Goal: Task Accomplishment & Management: Use online tool/utility

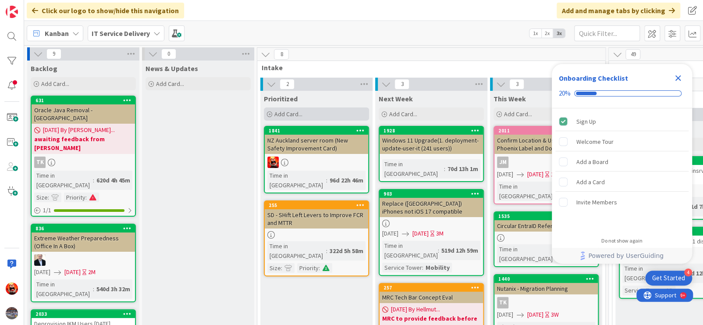
click at [289, 113] on span "Add Card..." at bounding box center [288, 114] width 28 height 8
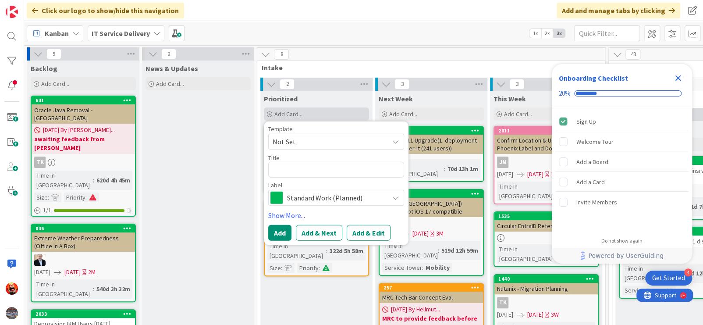
type textarea "x"
type textarea "A"
type textarea "x"
type textarea "Ad"
type textarea "x"
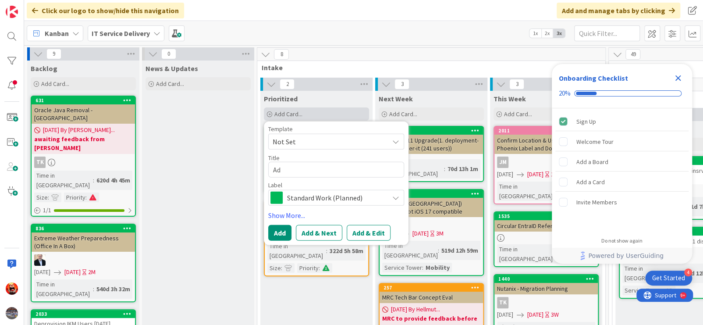
type textarea "Ade"
type textarea "x"
type textarea "Adel"
type textarea "x"
type textarea "Adeli"
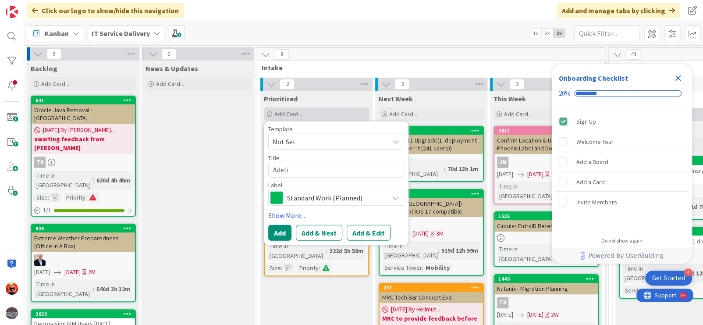
type textarea "x"
type textarea "Adelia"
type textarea "x"
type textarea "Adeliad"
type textarea "x"
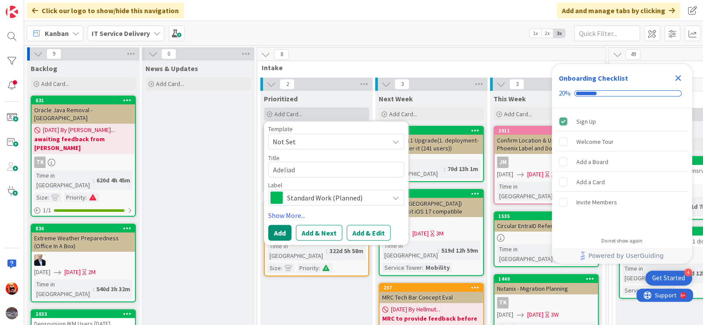
type textarea "Adeliade"
type textarea "x"
type textarea "Adeliad"
type textarea "x"
type textarea "Adelia"
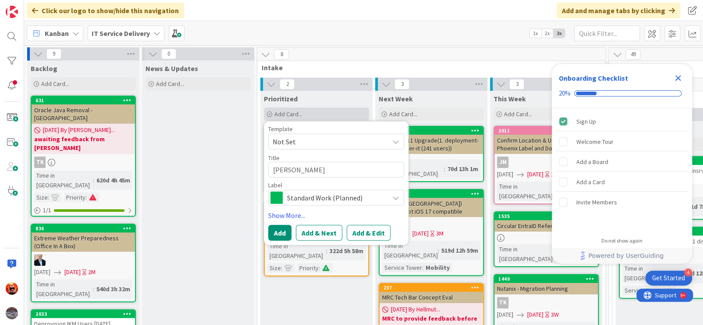
type textarea "x"
type textarea "Adeli"
type textarea "x"
type textarea "Adel"
type textarea "x"
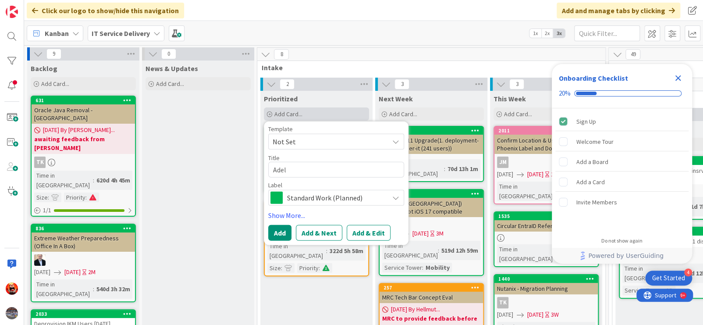
type textarea "Ade"
type textarea "x"
type textarea "Adea"
type textarea "x"
type textarea "Adeal"
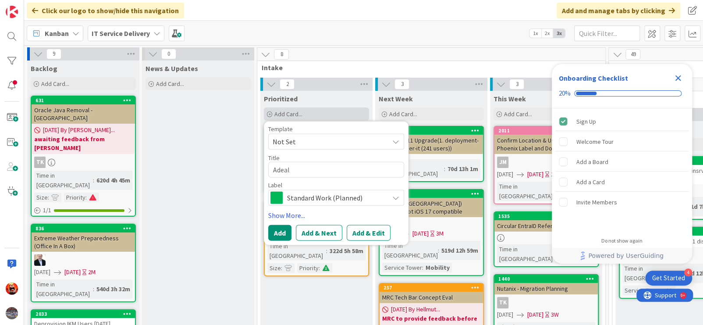
type textarea "x"
type textarea "Adea"
type textarea "x"
type textarea "Ade"
type textarea "x"
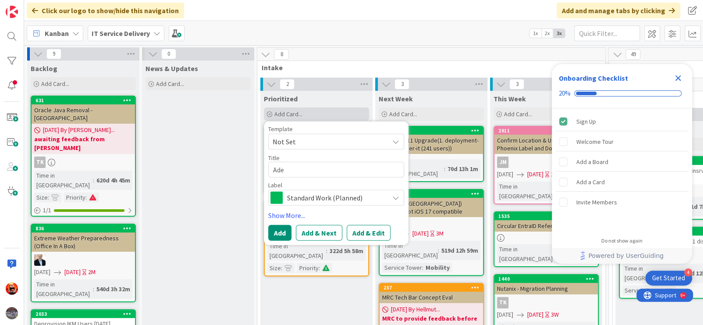
type textarea "Adel"
type textarea "x"
type textarea "Adela"
type textarea "x"
type textarea "Adelad"
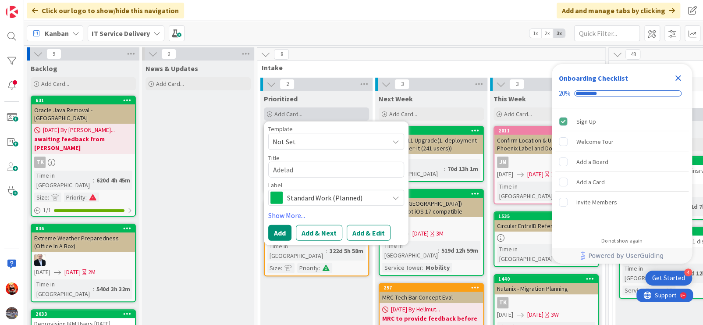
type textarea "x"
type textarea "Adelade"
type textarea "x"
type textarea "Adelade R"
type textarea "x"
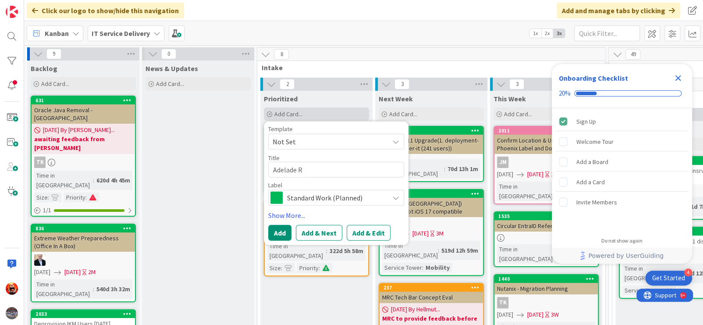
type textarea "Adelade"
type textarea "x"
type textarea "Adelade"
type textarea "x"
type textarea "Adelad"
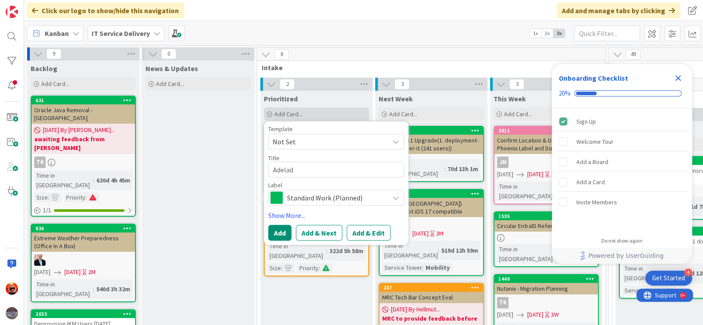
type textarea "x"
type textarea "Adela"
type textarea "x"
type textarea "Adelaid"
type textarea "x"
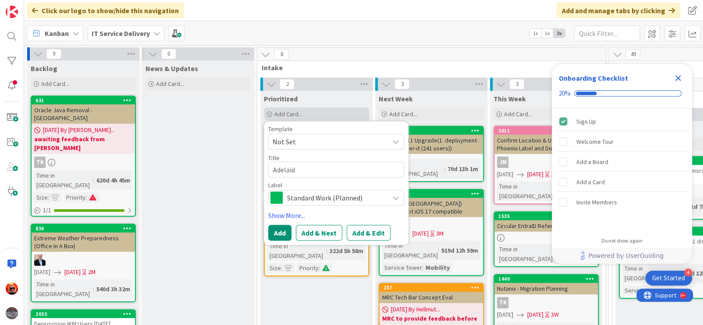
type textarea "Adelaide"
type textarea "x"
type textarea "Adelaide"
type textarea "x"
type textarea "Adelaide R"
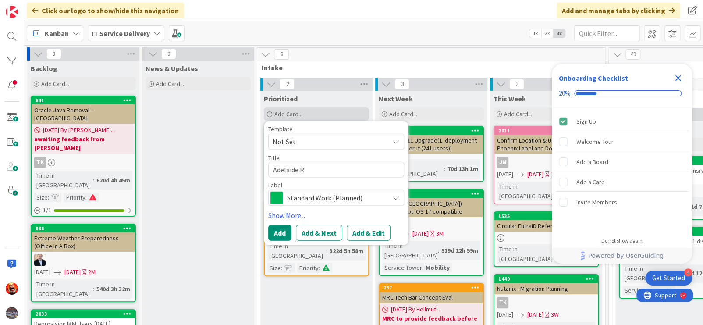
type textarea "x"
type textarea "Adelaide"
type textarea "x"
type textarea "Adelaide"
type textarea "x"
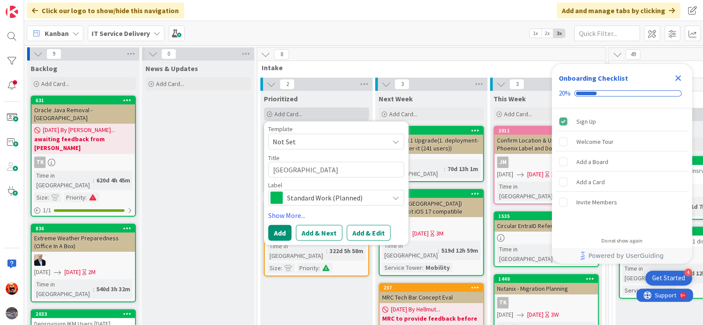
type textarea "Adelaid"
type textarea "x"
type textarea "Adelai"
type textarea "x"
type textarea "Adela"
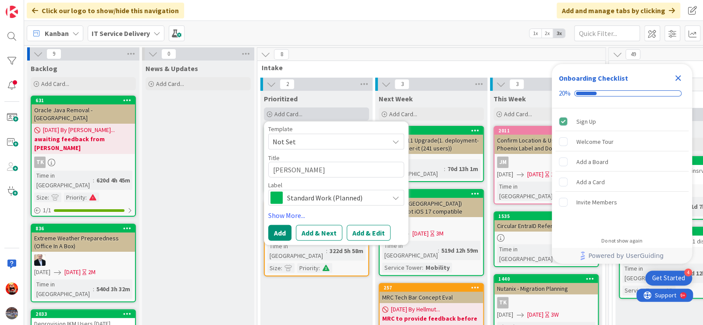
type textarea "x"
type textarea "Adel"
type textarea "x"
type textarea "Ade"
type textarea "x"
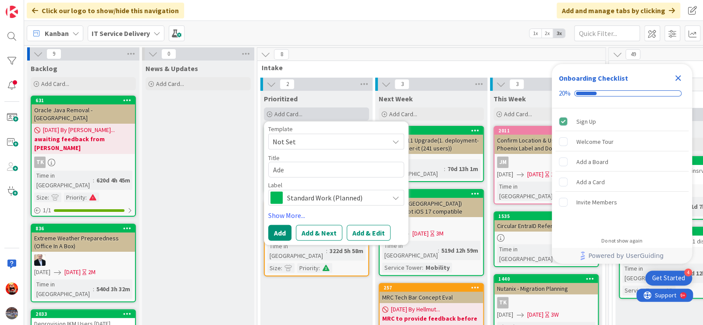
type textarea "Ad"
type textarea "x"
type textarea "A"
type textarea "x"
type textarea "AU"
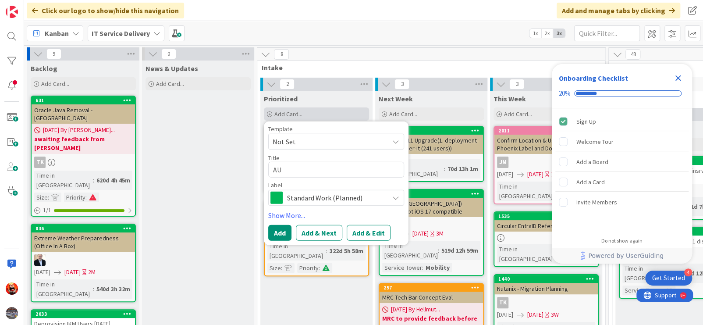
type textarea "x"
type textarea "AUS"
type textarea "x"
type textarea "AUS"
type textarea "x"
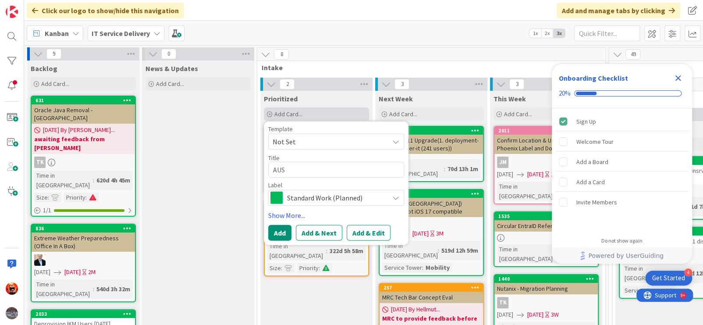
type textarea "AUS /"
type textarea "x"
type textarea "AUS"
type textarea "x"
type textarea "AUS"
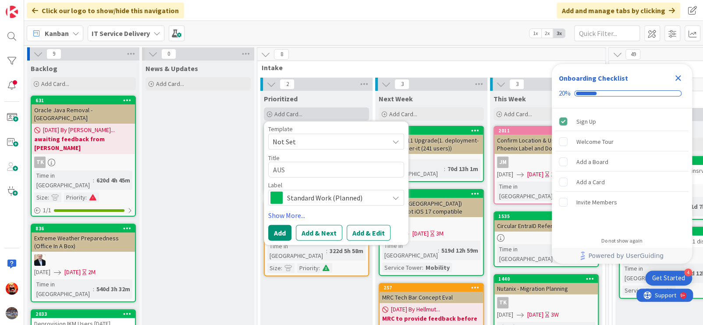
type textarea "x"
type textarea "AUS/"
type textarea "x"
type textarea "AUS/AU"
type textarea "x"
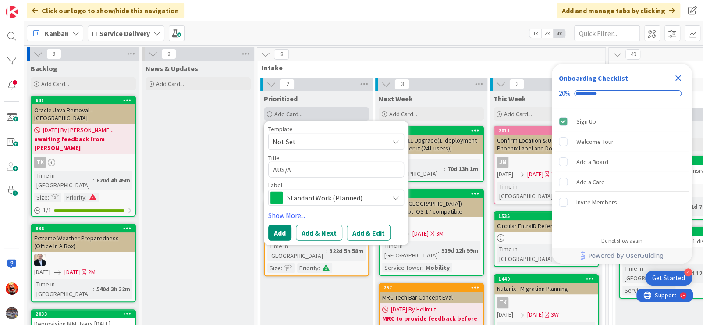
type textarea "AUS/Ad"
type textarea "x"
type textarea "AUS/Adel"
type textarea "x"
type textarea "AUS/Adela"
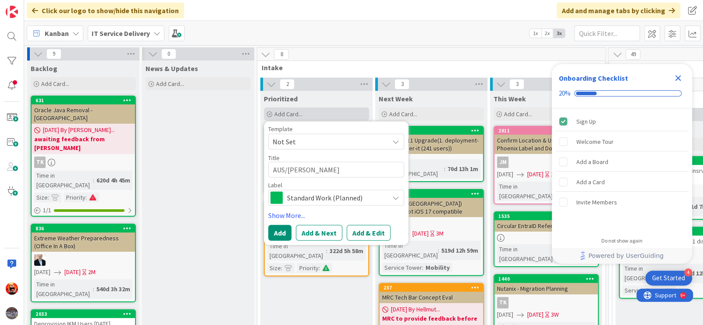
type textarea "x"
type textarea "AUS/Adelai"
type textarea "x"
type textarea "AUS/Adelaid"
type textarea "x"
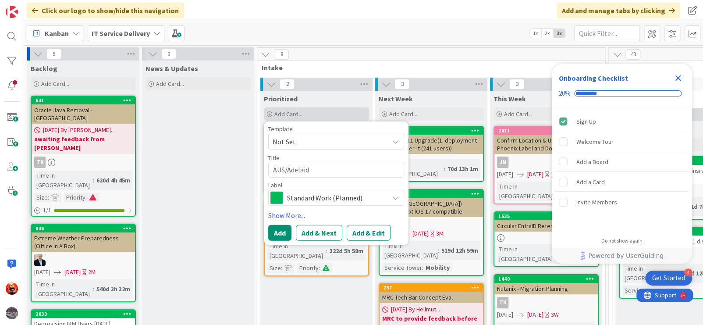
type textarea "AUS/Adelaide"
type textarea "x"
type textarea "AUS/Adelaide"
type textarea "x"
type textarea "AUS/Adelaide R"
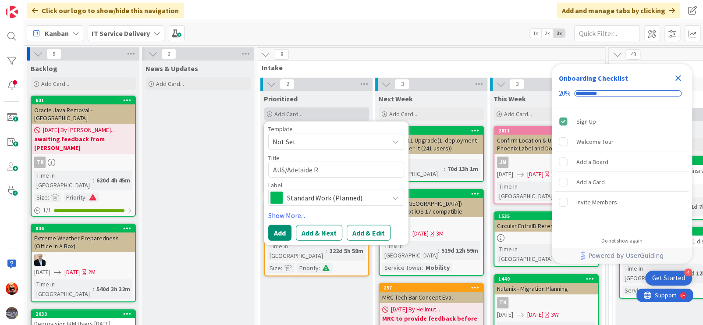
type textarea "x"
type textarea "AUS/Adelaide Re"
type textarea "x"
type textarea "AUS/Adelaide Rel"
type textarea "x"
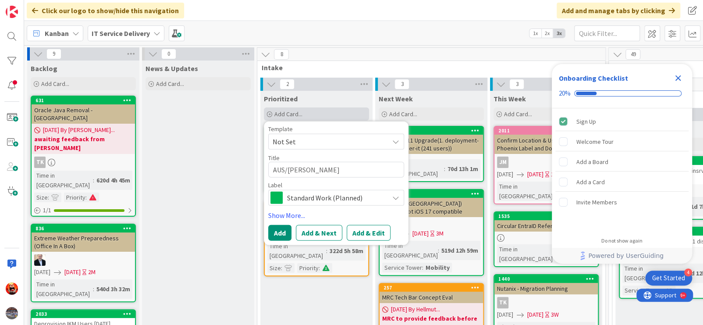
type textarea "AUS/Adelaide Reloc"
type textarea "x"
type textarea "AUS/Adelaide Reloca"
type textarea "x"
type textarea "AUS/Adelaide Relocat"
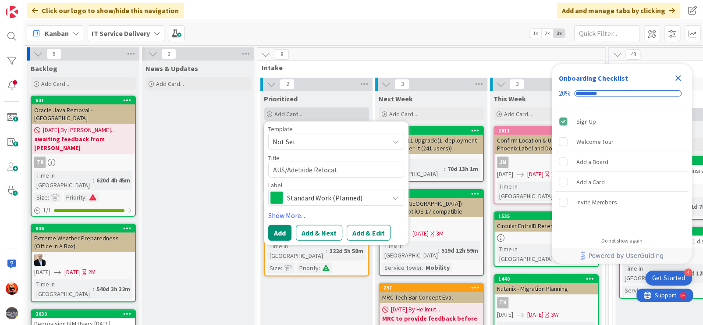
type textarea "x"
type textarea "AUS/Adelaide Relocati"
type textarea "x"
type textarea "AUS/Adelaide Relocatio"
type textarea "x"
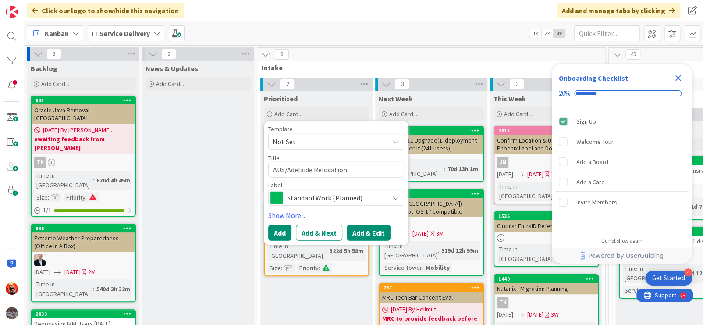
type textarea "AUS/Adelaide Relocation"
click at [380, 232] on button "Add & Edit" at bounding box center [369, 233] width 44 height 16
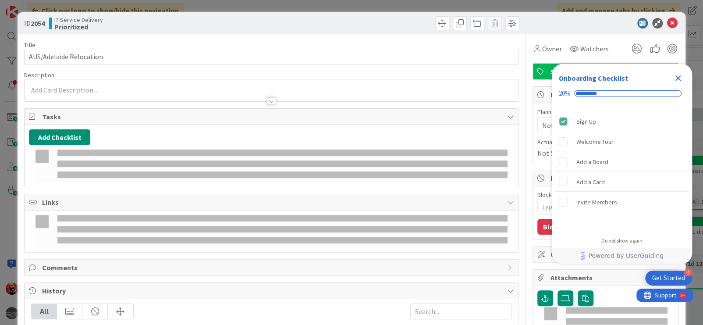
click at [680, 78] on icon "Close Checklist" at bounding box center [678, 78] width 11 height 11
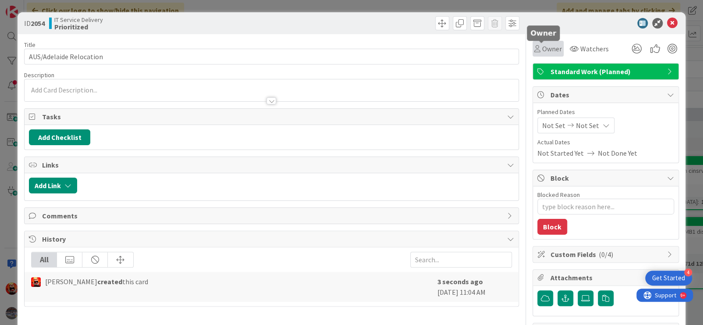
click at [542, 51] on span "Owner" at bounding box center [552, 48] width 20 height 11
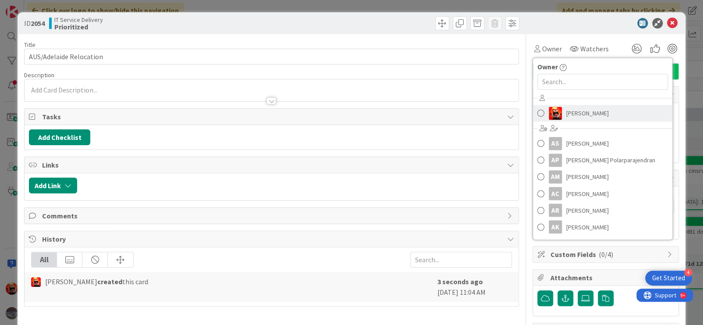
click at [537, 110] on span at bounding box center [540, 112] width 7 height 13
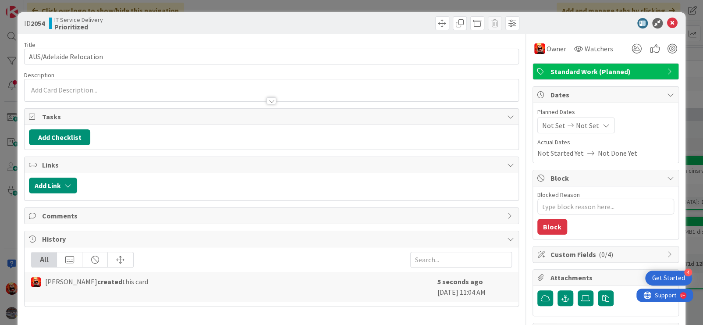
type textarea "x"
click at [587, 126] on span "Not Set" at bounding box center [587, 125] width 23 height 11
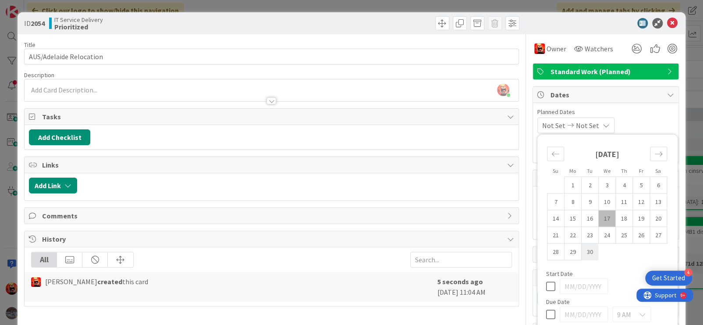
click at [581, 250] on td "30" at bounding box center [589, 251] width 17 height 17
type input "09/30/2025"
type textarea "x"
click at [583, 250] on td "30" at bounding box center [589, 251] width 17 height 17
type input "09/30/2025"
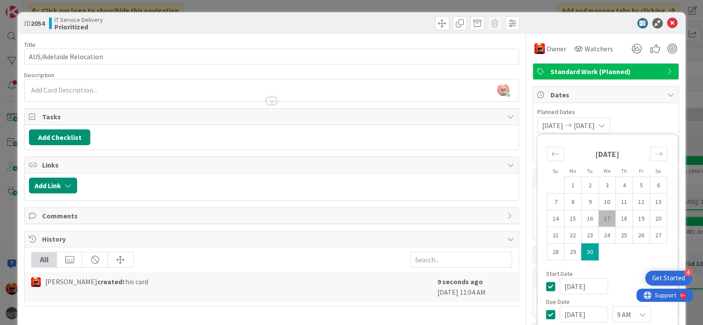
click at [583, 250] on td "30" at bounding box center [589, 251] width 17 height 17
type textarea "x"
click at [119, 83] on div "Vlade Naumovski just joined" at bounding box center [272, 90] width 494 height 22
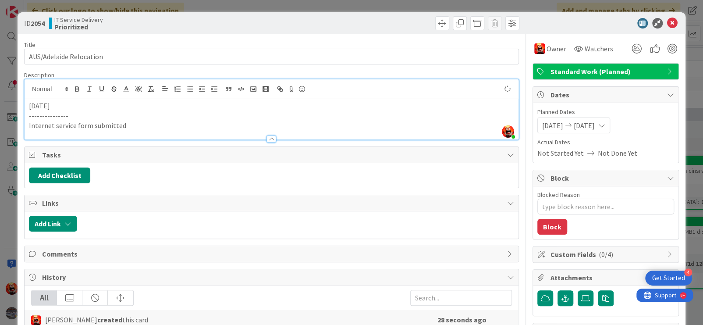
click at [74, 117] on p "---------------" at bounding box center [271, 116] width 485 height 10
type textarea "x"
click at [667, 23] on icon at bounding box center [672, 23] width 11 height 11
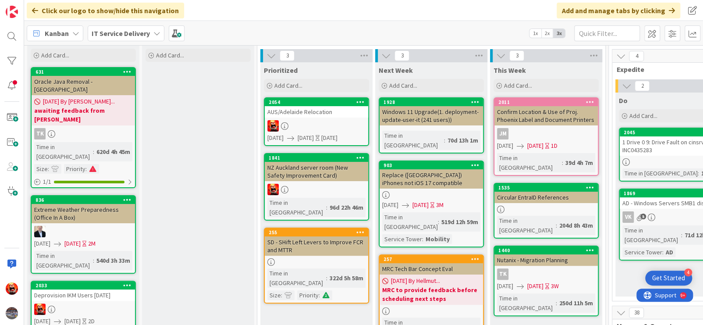
scroll to position [44, 0]
